Goal: Communication & Community: Answer question/provide support

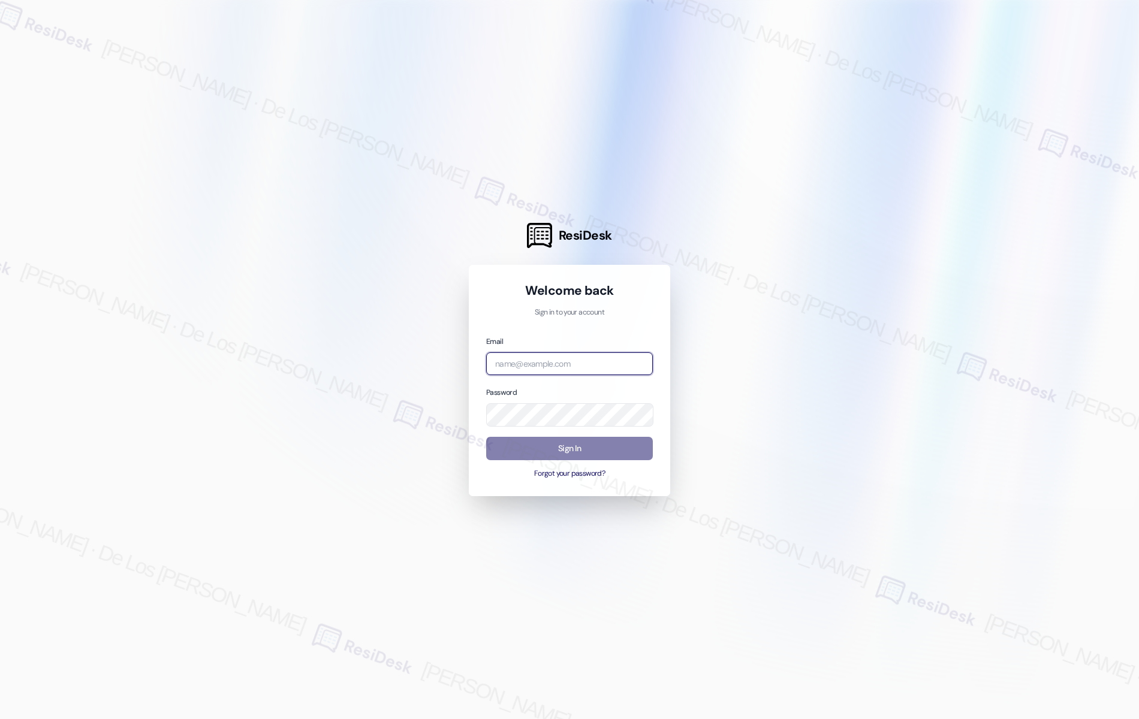
click at [595, 358] on input "email" at bounding box center [569, 363] width 167 height 23
drag, startPoint x: 1032, startPoint y: 238, endPoint x: 953, endPoint y: 269, distance: 84.5
click at [1032, 239] on div at bounding box center [569, 359] width 1139 height 719
click at [595, 378] on div "Email Password Sign In Forgot your password?" at bounding box center [569, 407] width 167 height 144
click at [596, 368] on input "email" at bounding box center [569, 363] width 167 height 23
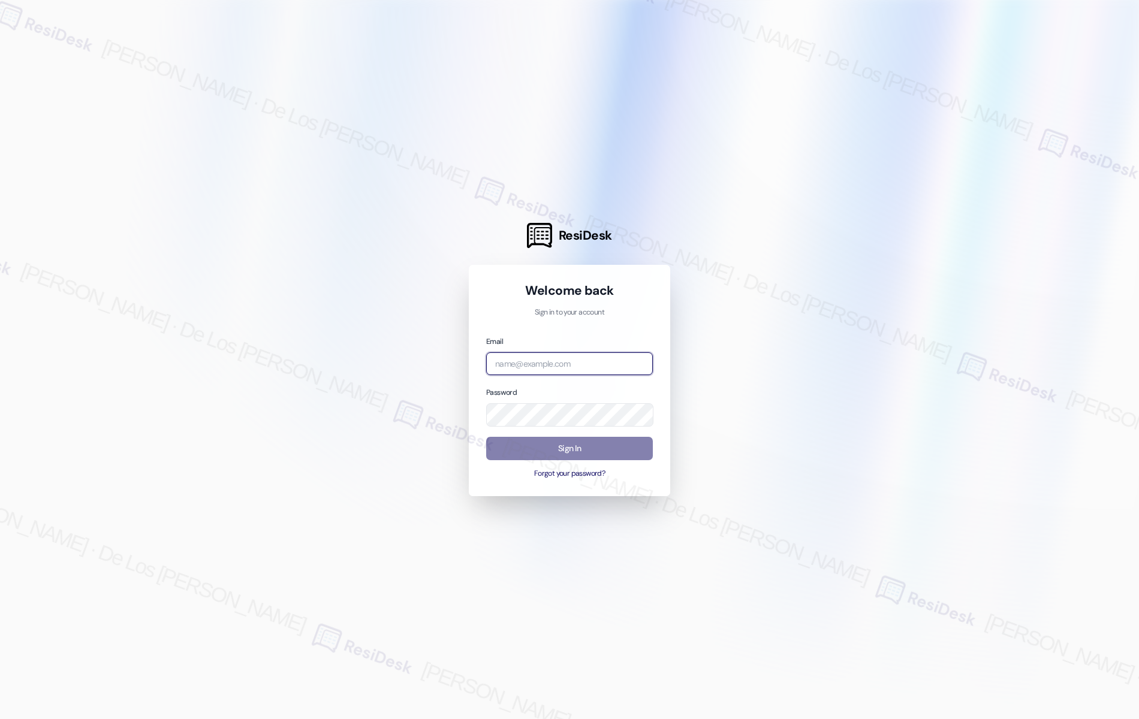
paste input "automated-surveys-campus_advantage-resen.six@campus_[DOMAIN_NAME]"
type input "automated-surveys-campus_advantage-resen.six@campus_[DOMAIN_NAME]"
click at [615, 360] on input "automated-surveys-campus_advantage-resen.six@campus_[DOMAIN_NAME]" at bounding box center [569, 363] width 167 height 23
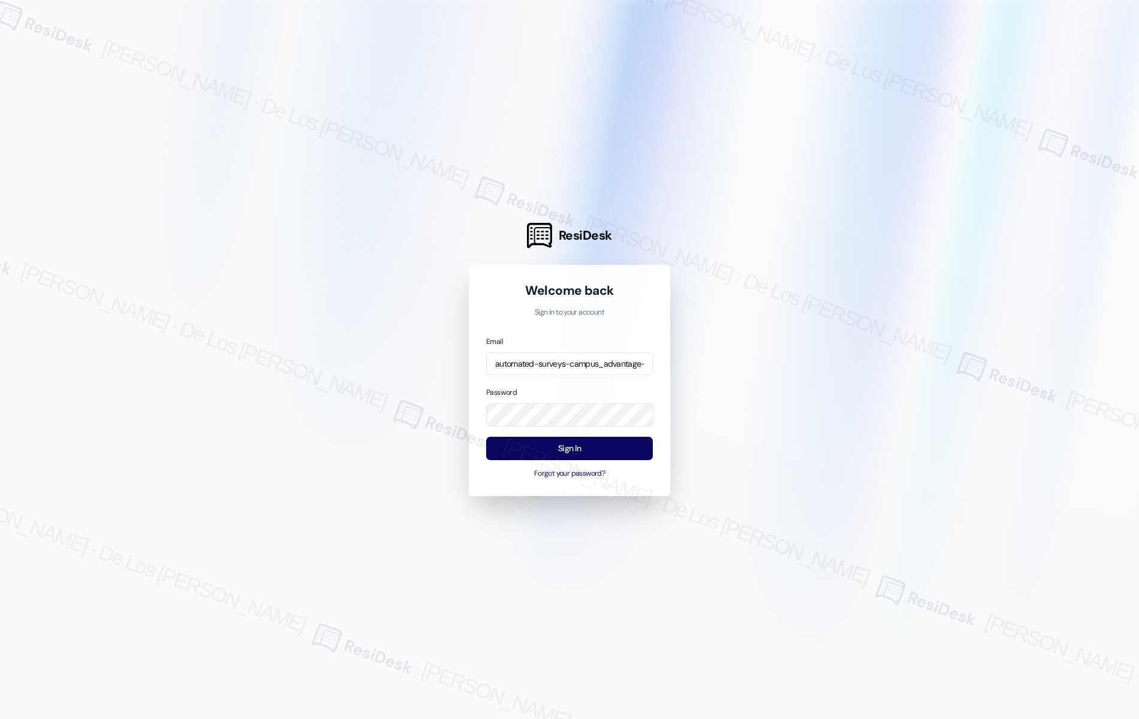
click at [1006, 261] on div at bounding box center [569, 359] width 1139 height 719
click at [614, 373] on input "automated-surveys-campus_advantage-resen.six@campus_[DOMAIN_NAME]" at bounding box center [569, 363] width 167 height 23
click at [815, 324] on div at bounding box center [569, 359] width 1139 height 719
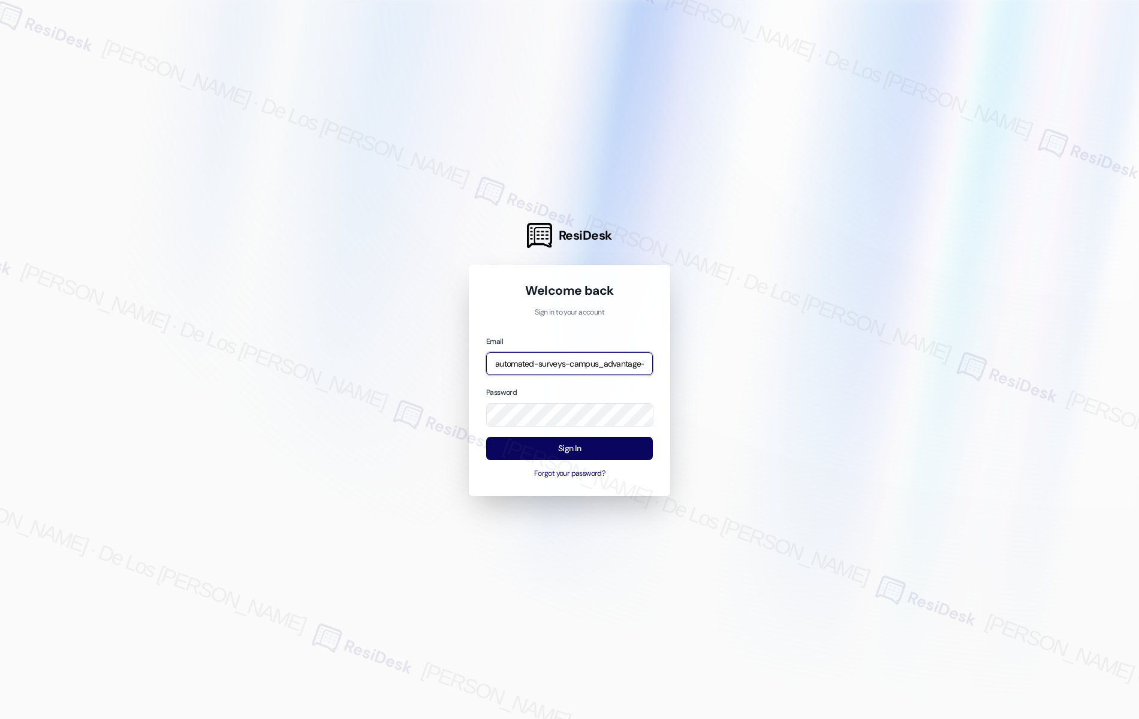
click at [626, 364] on input "automated-surveys-campus_advantage-resen.six@campus_[DOMAIN_NAME]" at bounding box center [569, 363] width 167 height 23
click at [626, 365] on input "automated-surveys-campus_advantage-resen.six@campus_[DOMAIN_NAME]" at bounding box center [569, 363] width 167 height 23
drag, startPoint x: 1021, startPoint y: 246, endPoint x: 786, endPoint y: 293, distance: 239.6
click at [1021, 247] on div at bounding box center [569, 359] width 1139 height 719
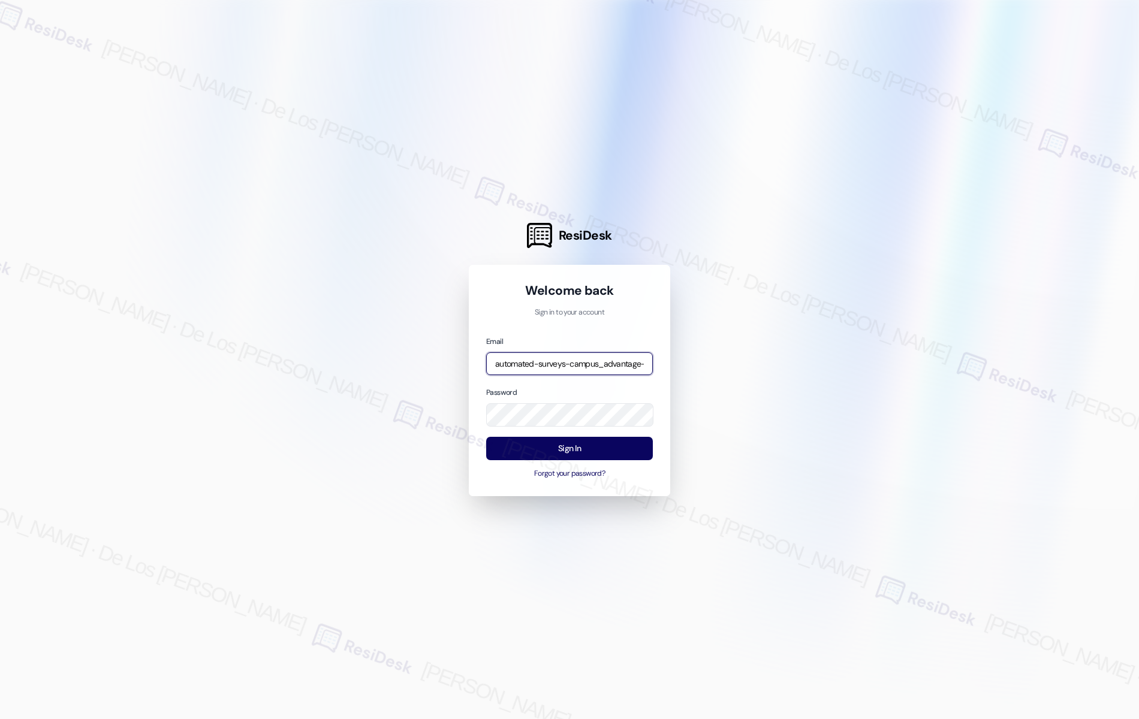
click at [622, 357] on input "automated-surveys-campus_advantage-resen.six@campus_[DOMAIN_NAME]" at bounding box center [569, 363] width 167 height 23
click at [621, 357] on input "automated-surveys-campus_advantage-resen.six@campus_[DOMAIN_NAME]" at bounding box center [569, 363] width 167 height 23
paste input "automated-surveys-campus_living_centres-resen.six@campus_living_[DOMAIN_NAME]"
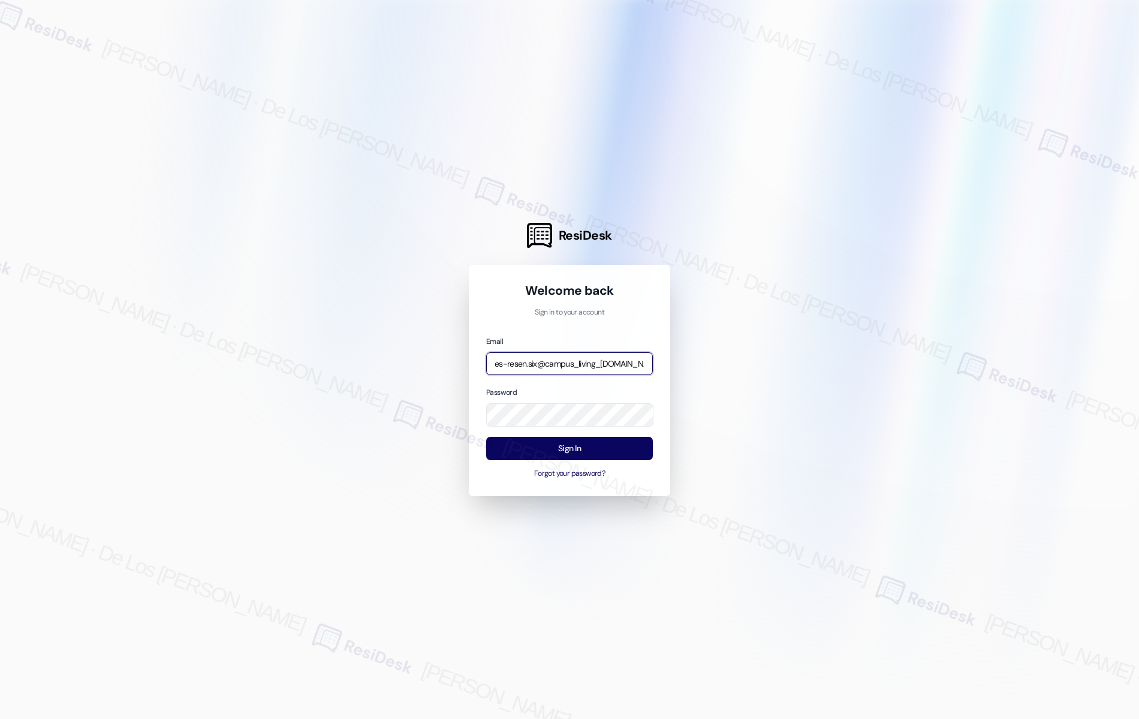
type input "automated-surveys-campus_living_centres-resen.six@campus_living_[DOMAIN_NAME]"
click at [699, 422] on div at bounding box center [569, 359] width 1139 height 719
click at [628, 444] on button "Sign In" at bounding box center [569, 448] width 167 height 23
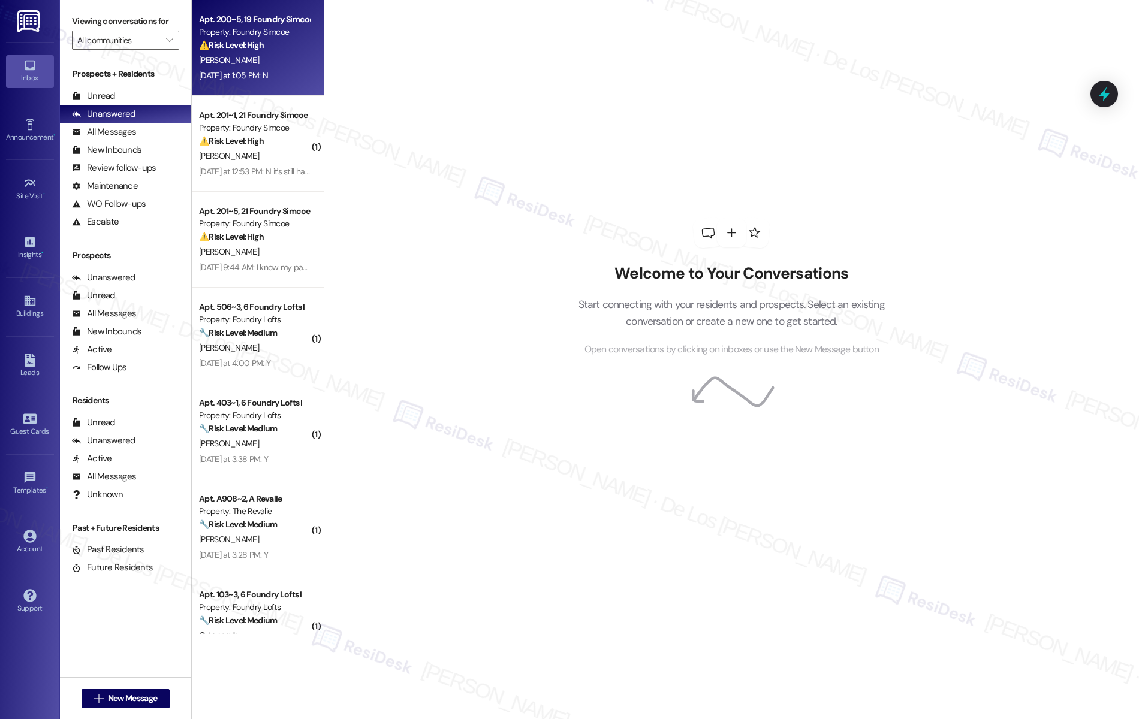
click at [277, 77] on div "[DATE] at 1:05 PM: N [DATE] at 1:05 PM: N" at bounding box center [254, 75] width 113 height 15
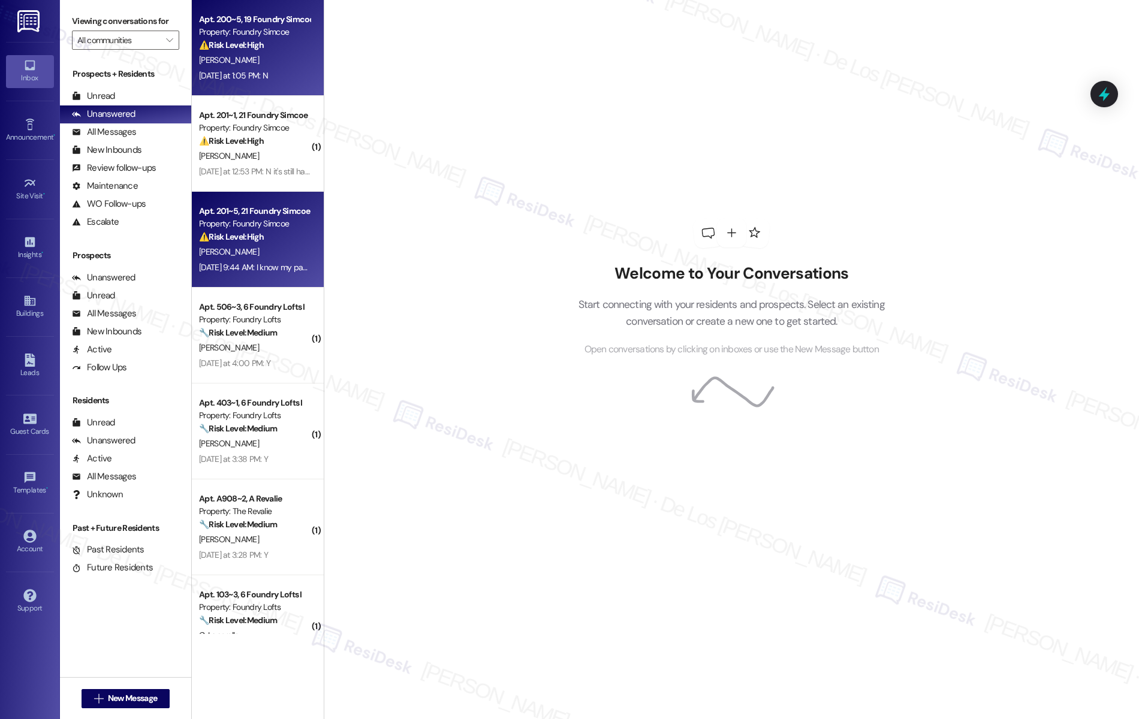
click at [272, 259] on div "[PERSON_NAME]" at bounding box center [254, 252] width 113 height 15
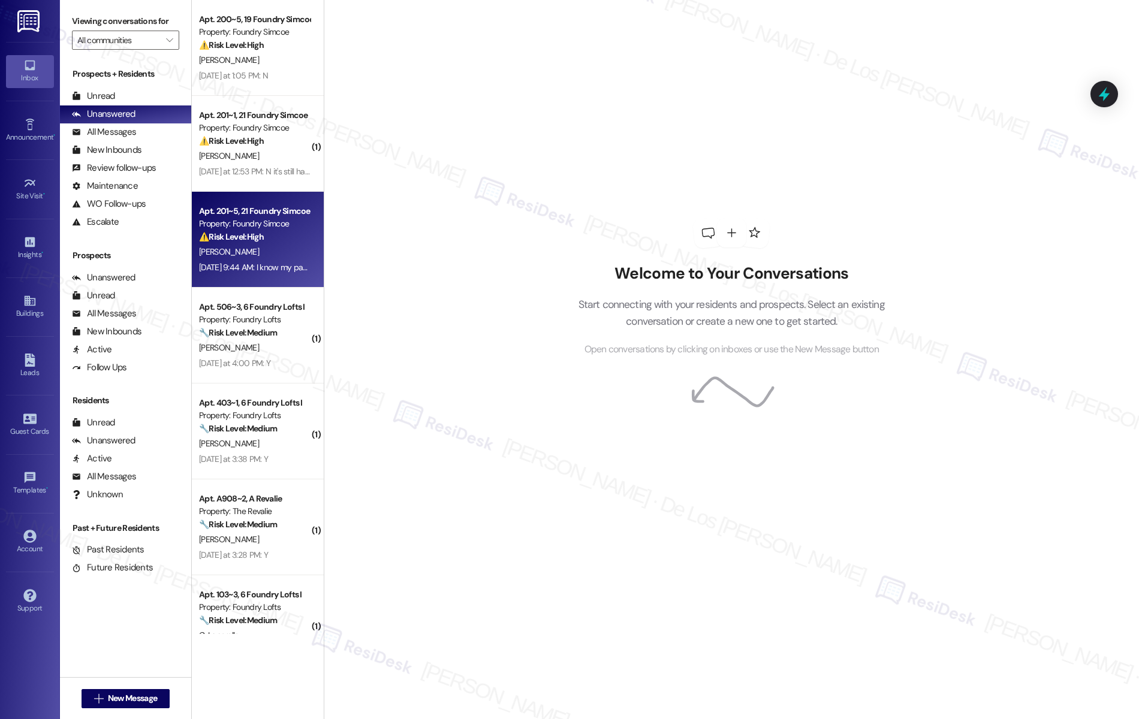
click at [272, 259] on div "[PERSON_NAME]" at bounding box center [254, 252] width 113 height 15
